Goal: Task Accomplishment & Management: Manage account settings

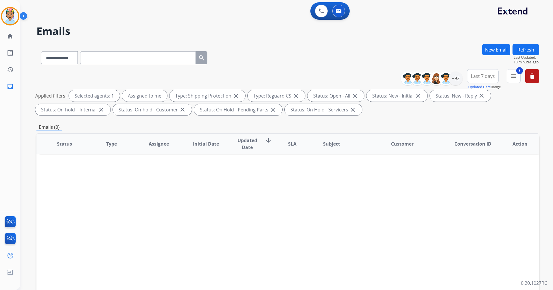
select select "**********"
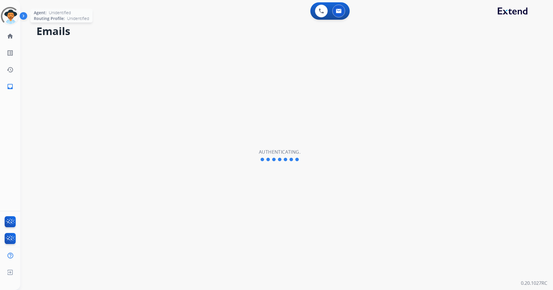
select select "**********"
click at [13, 14] on img at bounding box center [10, 16] width 16 height 16
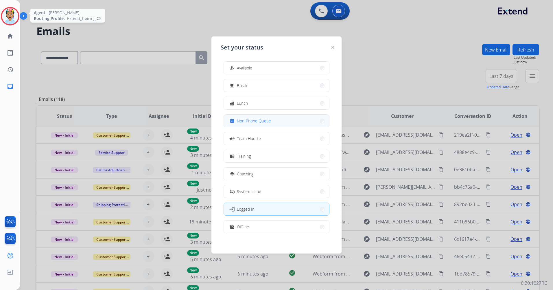
click at [245, 123] on span "Non-Phone Queue" at bounding box center [254, 121] width 34 height 6
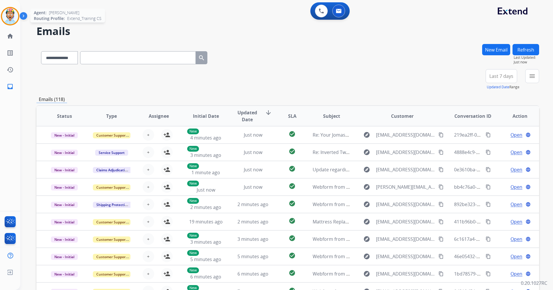
click at [339, 33] on h2 "Emails" at bounding box center [287, 31] width 503 height 12
click at [470, 79] on div at bounding box center [464, 78] width 14 height 14
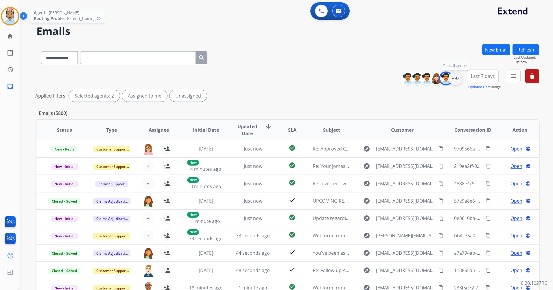
click at [457, 77] on div "+92" at bounding box center [455, 78] width 14 height 14
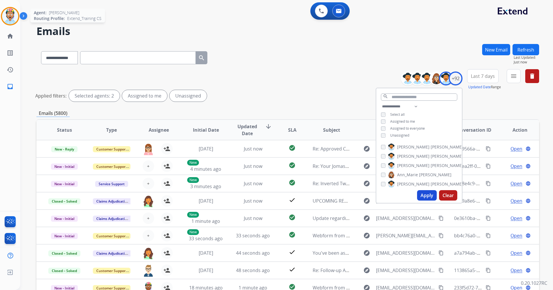
click at [383, 179] on div "[PERSON_NAME] [PERSON_NAME] [PERSON_NAME] [PERSON_NAME] [PERSON_NAME] [PERSON_N…" at bounding box center [419, 164] width 86 height 47
click at [424, 195] on button "Apply" at bounding box center [427, 195] width 20 height 10
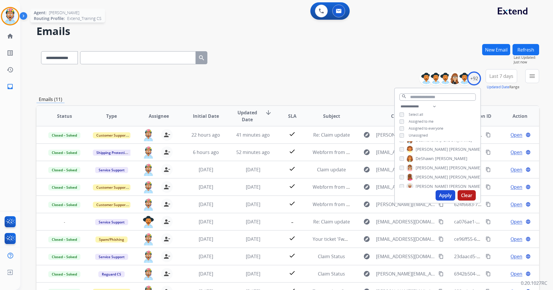
click at [276, 56] on div "**********" at bounding box center [287, 56] width 503 height 25
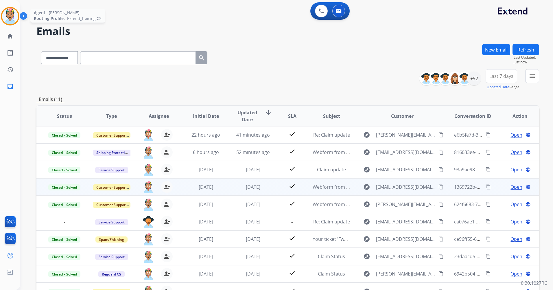
scroll to position [1, 0]
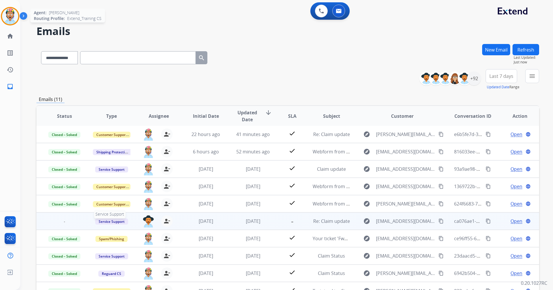
drag, startPoint x: 104, startPoint y: 221, endPoint x: 44, endPoint y: 216, distance: 60.4
click at [44, 216] on td "-" at bounding box center [59, 220] width 47 height 17
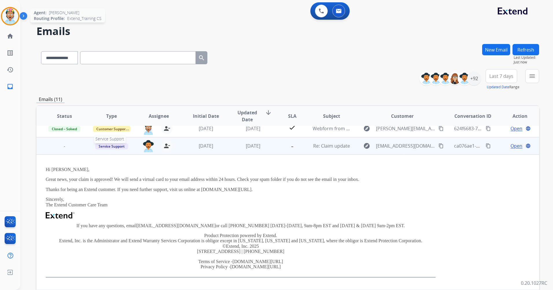
click at [118, 218] on div "Hi [PERSON_NAME], Great news, your claim is approved! We will send a virtual ca…" at bounding box center [241, 222] width 390 height 110
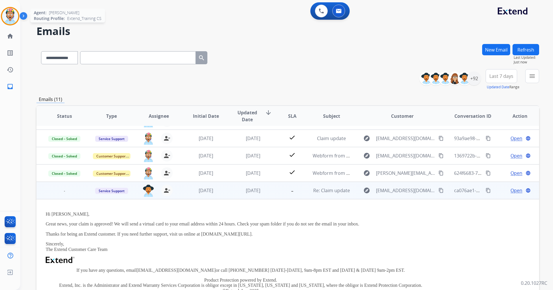
scroll to position [29, 0]
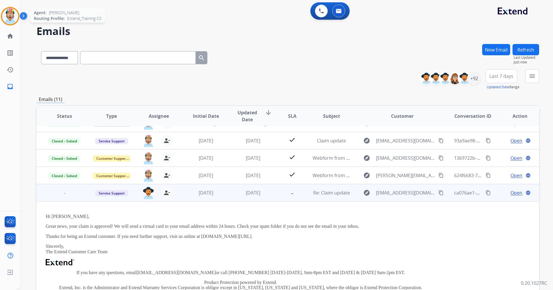
click at [511, 192] on span "Open" at bounding box center [516, 192] width 12 height 7
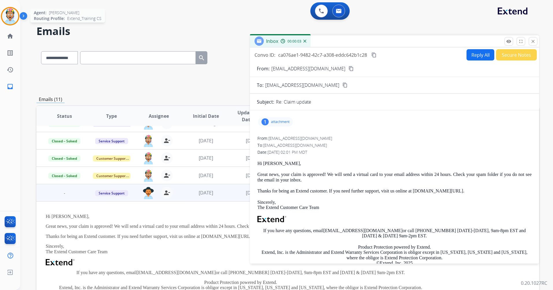
click at [269, 121] on div "1 attachment" at bounding box center [275, 121] width 35 height 9
click at [448, 136] on div "From: [EMAIL_ADDRESS][DOMAIN_NAME] No specific user match" at bounding box center [394, 138] width 274 height 6
click at [463, 141] on div "From: [EMAIL_ADDRESS][DOMAIN_NAME] No specific user match" at bounding box center [394, 138] width 274 height 6
click at [446, 143] on div "To: [EMAIL_ADDRESS][DOMAIN_NAME]" at bounding box center [394, 145] width 274 height 6
click at [532, 40] on mat-icon "close" at bounding box center [532, 41] width 5 height 5
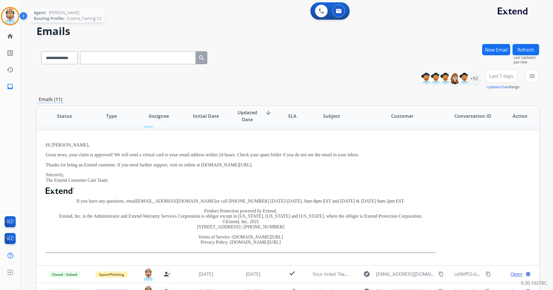
scroll to position [20, 0]
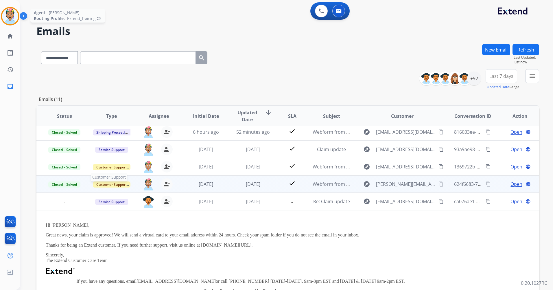
click at [109, 184] on span "Customer Support" at bounding box center [112, 184] width 38 height 6
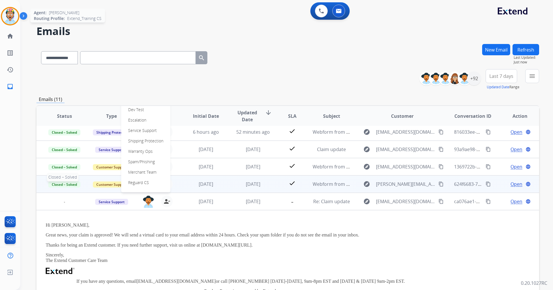
click at [56, 184] on span "Closed – Solved" at bounding box center [64, 184] width 32 height 6
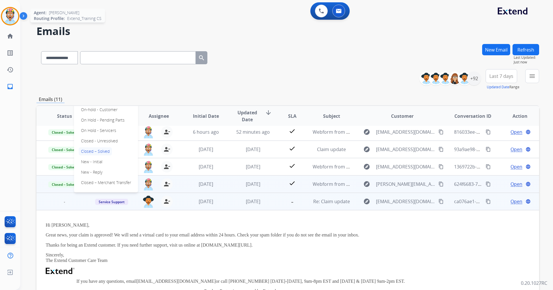
click at [216, 235] on p "Great news, your claim is approved! We will send a virtual card to your email a…" at bounding box center [241, 234] width 390 height 5
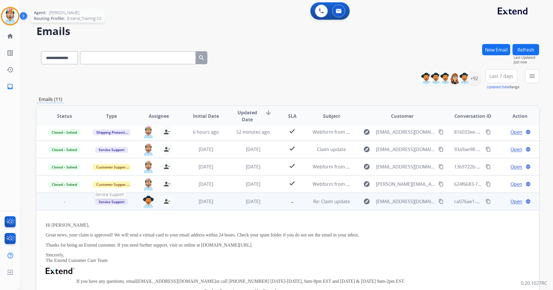
click at [101, 201] on span "Service Support" at bounding box center [111, 202] width 33 height 6
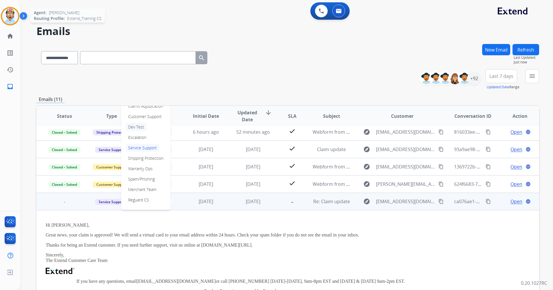
scroll to position [0, 0]
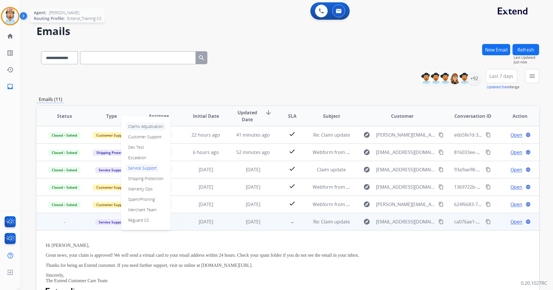
click at [141, 127] on p "Claims Adjudication" at bounding box center [146, 126] width 40 height 8
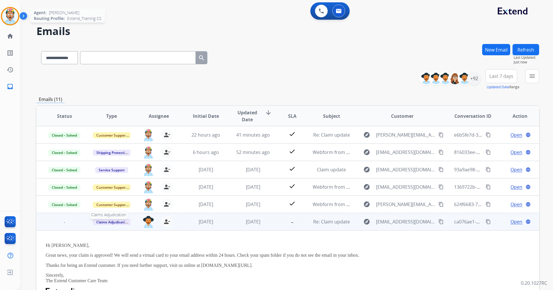
click at [108, 220] on span "Claims Adjudication" at bounding box center [113, 222] width 40 height 6
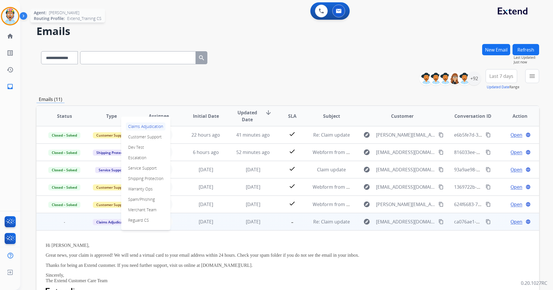
click at [154, 125] on p "Claims Adjudication" at bounding box center [146, 126] width 40 height 8
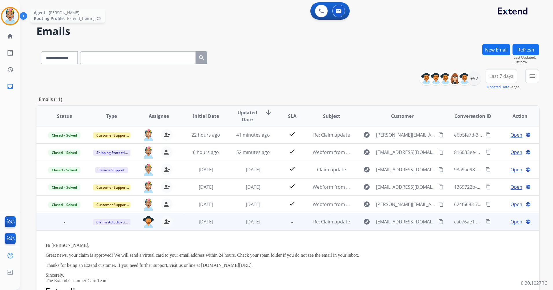
click at [387, 256] on p "Great news, your claim is approved! We will send a virtual card to your email a…" at bounding box center [241, 254] width 390 height 5
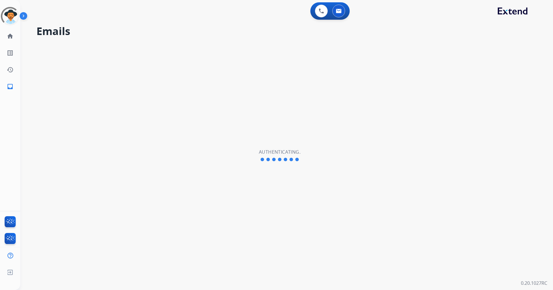
select select "**********"
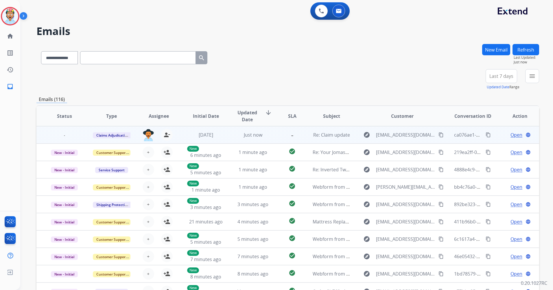
scroll to position [1, 0]
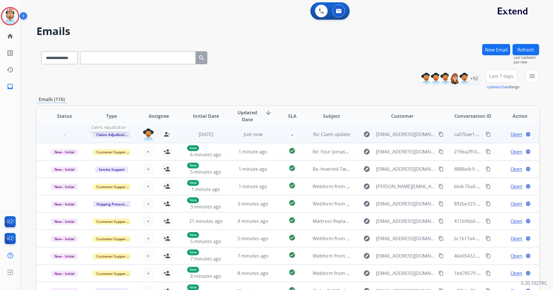
click at [117, 134] on span "Claims Adjudication" at bounding box center [113, 135] width 40 height 6
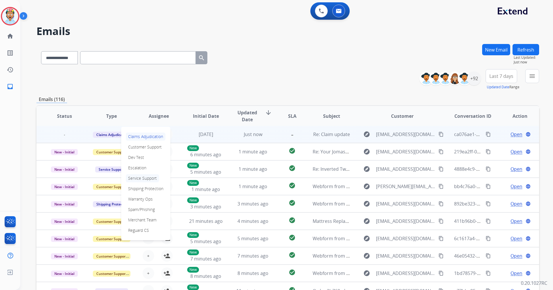
click at [140, 179] on p "Service Support" at bounding box center [142, 178] width 33 height 8
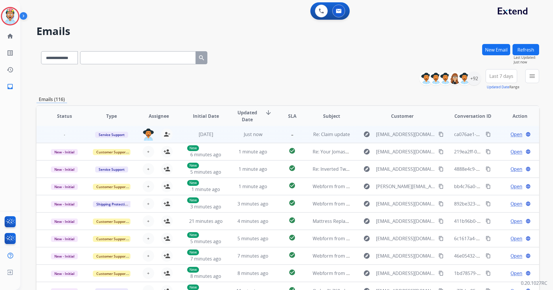
click at [294, 69] on div "**********" at bounding box center [287, 79] width 503 height 21
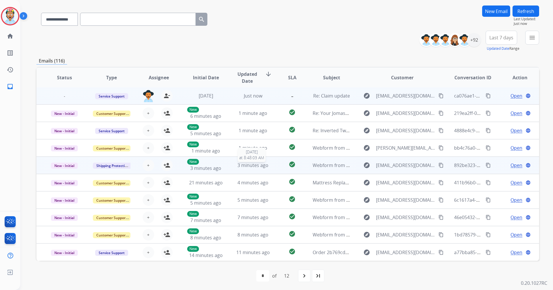
scroll to position [39, 0]
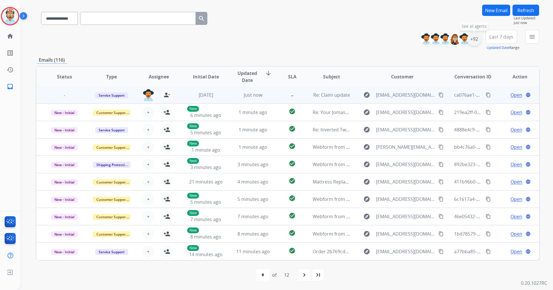
click at [474, 38] on div "+92" at bounding box center [474, 39] width 14 height 14
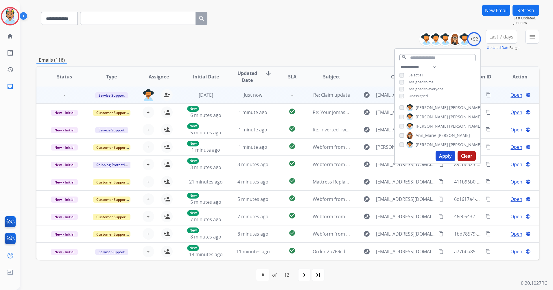
click at [448, 151] on button "Apply" at bounding box center [445, 156] width 20 height 10
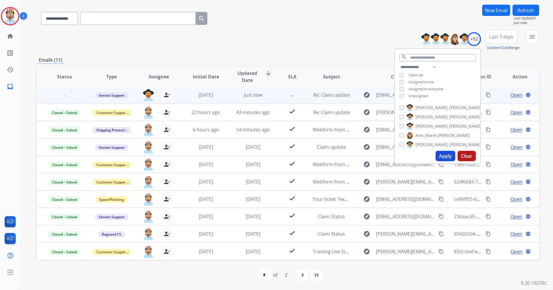
scroll to position [0, 0]
click at [304, 17] on div "**********" at bounding box center [287, 17] width 503 height 25
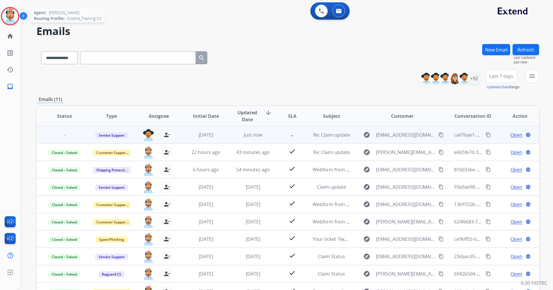
click at [9, 16] on img at bounding box center [10, 16] width 16 height 16
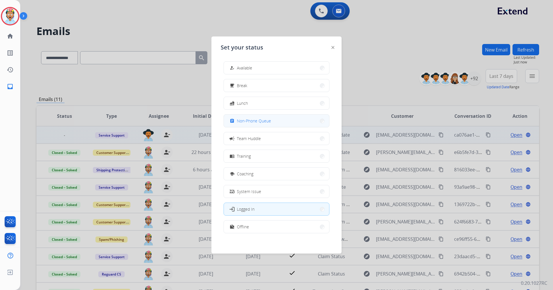
click at [257, 118] on span "Non-Phone Queue" at bounding box center [254, 121] width 34 height 6
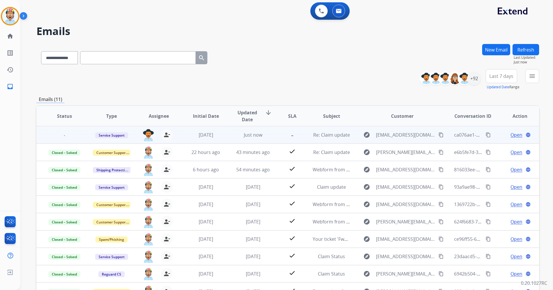
click at [313, 33] on h2 "Emails" at bounding box center [287, 31] width 503 height 12
click at [14, 17] on img at bounding box center [10, 16] width 16 height 16
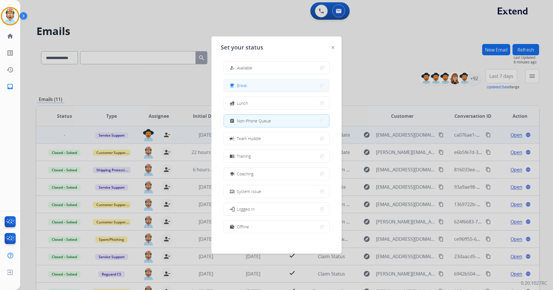
click at [251, 82] on button "free_breakfast Break" at bounding box center [276, 85] width 105 height 12
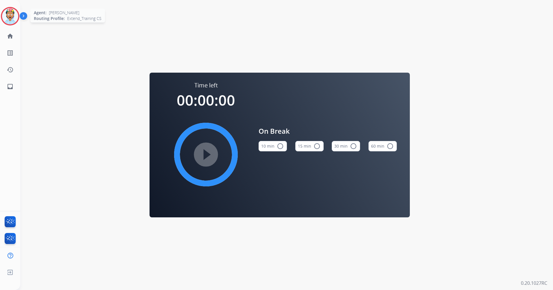
click at [9, 12] on img at bounding box center [10, 16] width 16 height 16
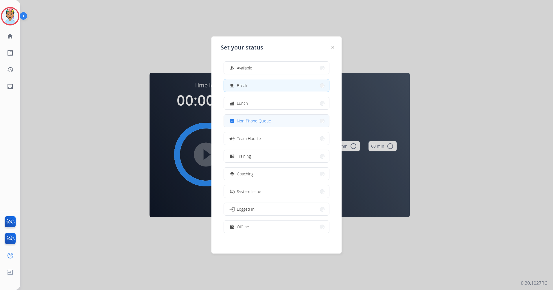
click at [247, 120] on span "Non-Phone Queue" at bounding box center [254, 121] width 34 height 6
